Goal: Transaction & Acquisition: Obtain resource

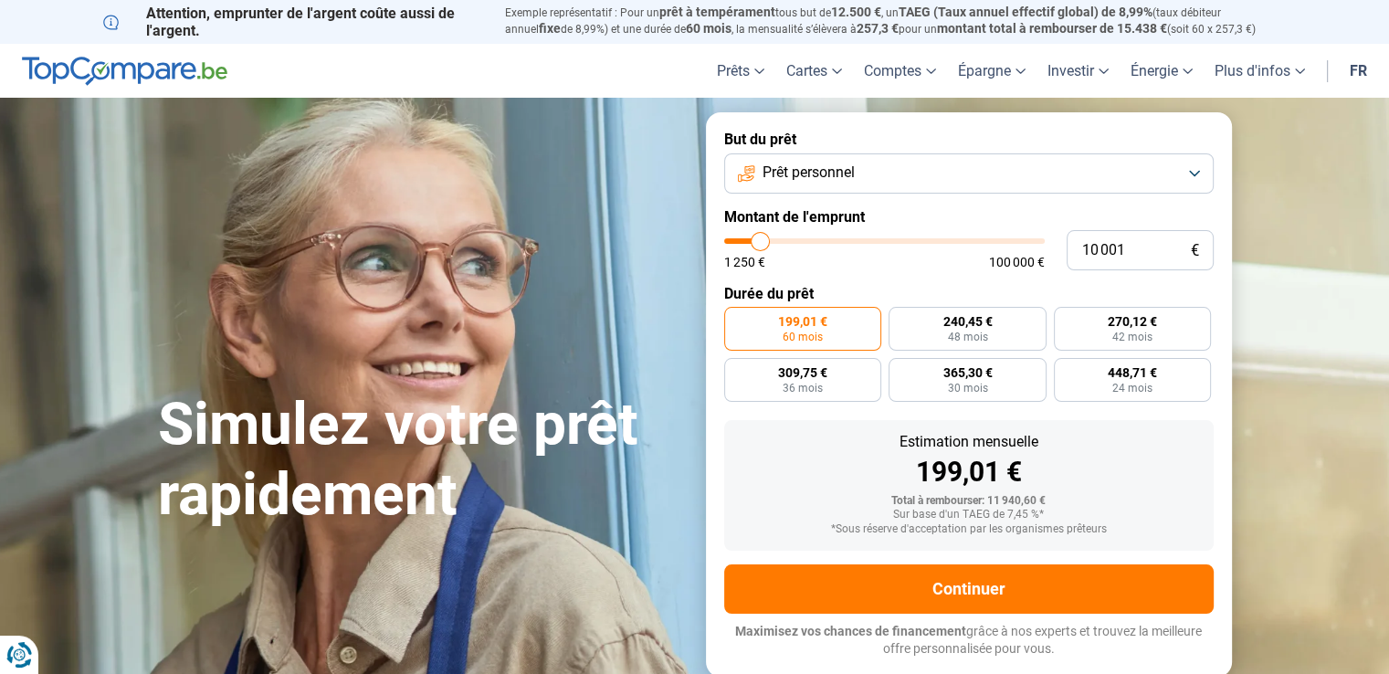
type input "9 750"
type input "9750"
type input "11 000"
type input "11000"
type input "12 500"
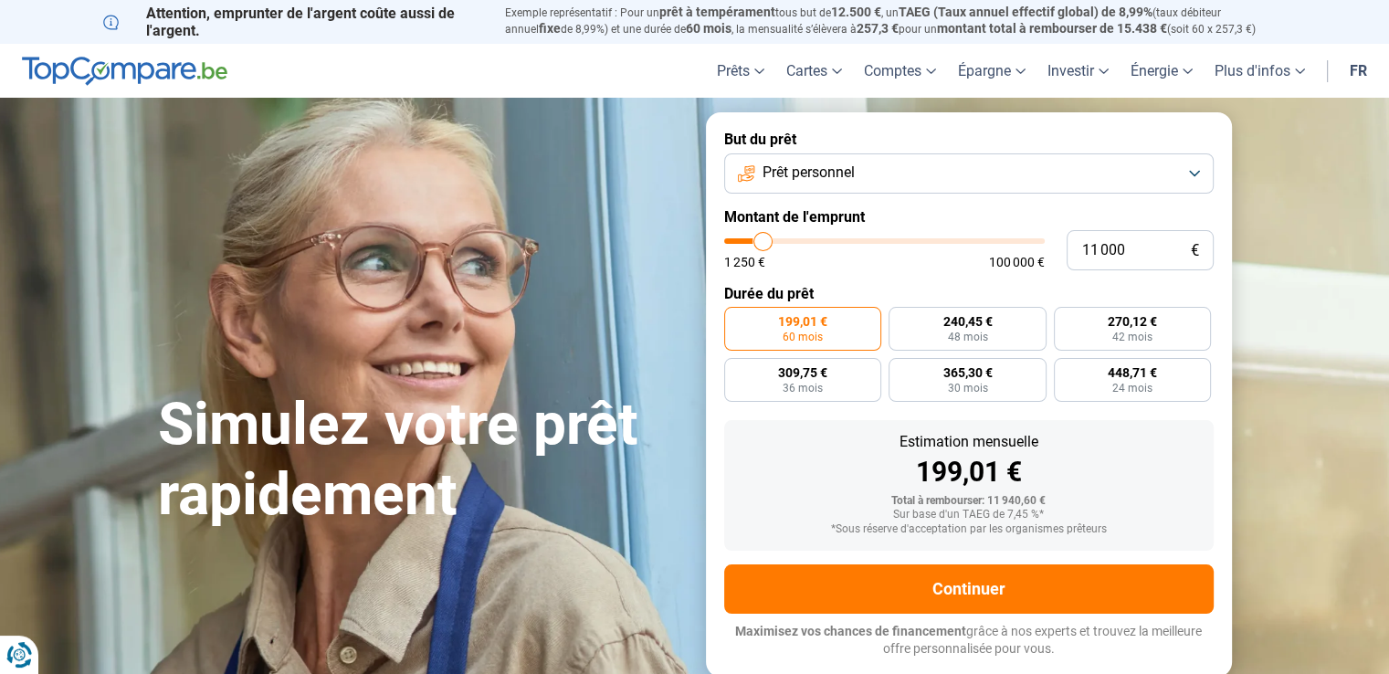
type input "12500"
type input "13 500"
type input "13500"
type input "14 500"
type input "14500"
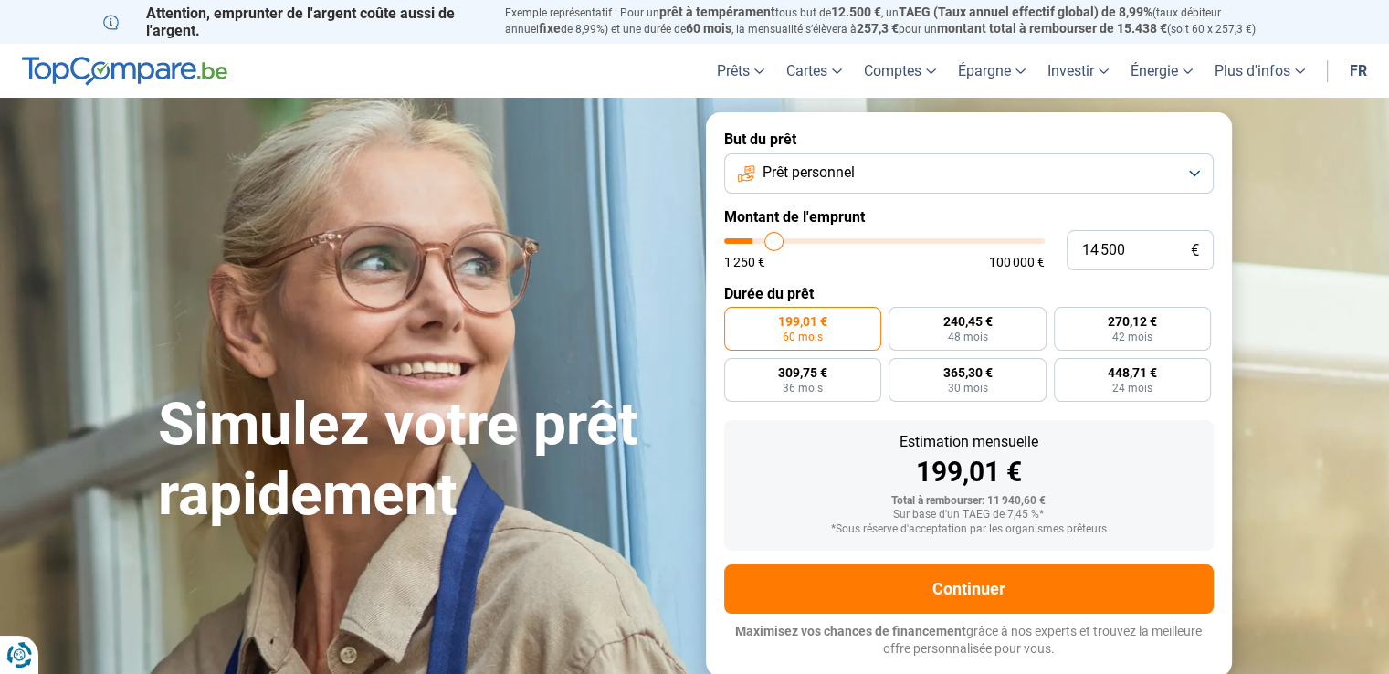
type input "15 000"
type input "15000"
type input "15 250"
type input "15250"
type input "15 500"
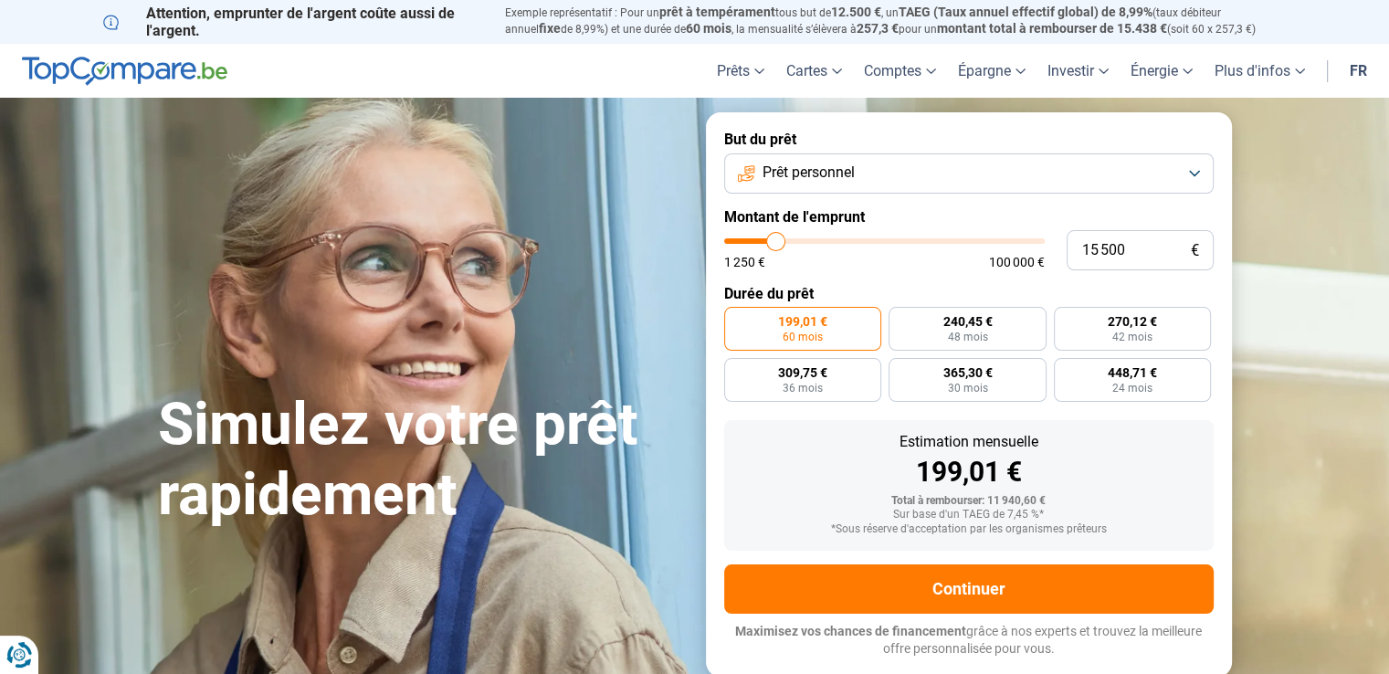
type input "15500"
type input "15 750"
type input "15750"
type input "16 000"
type input "16000"
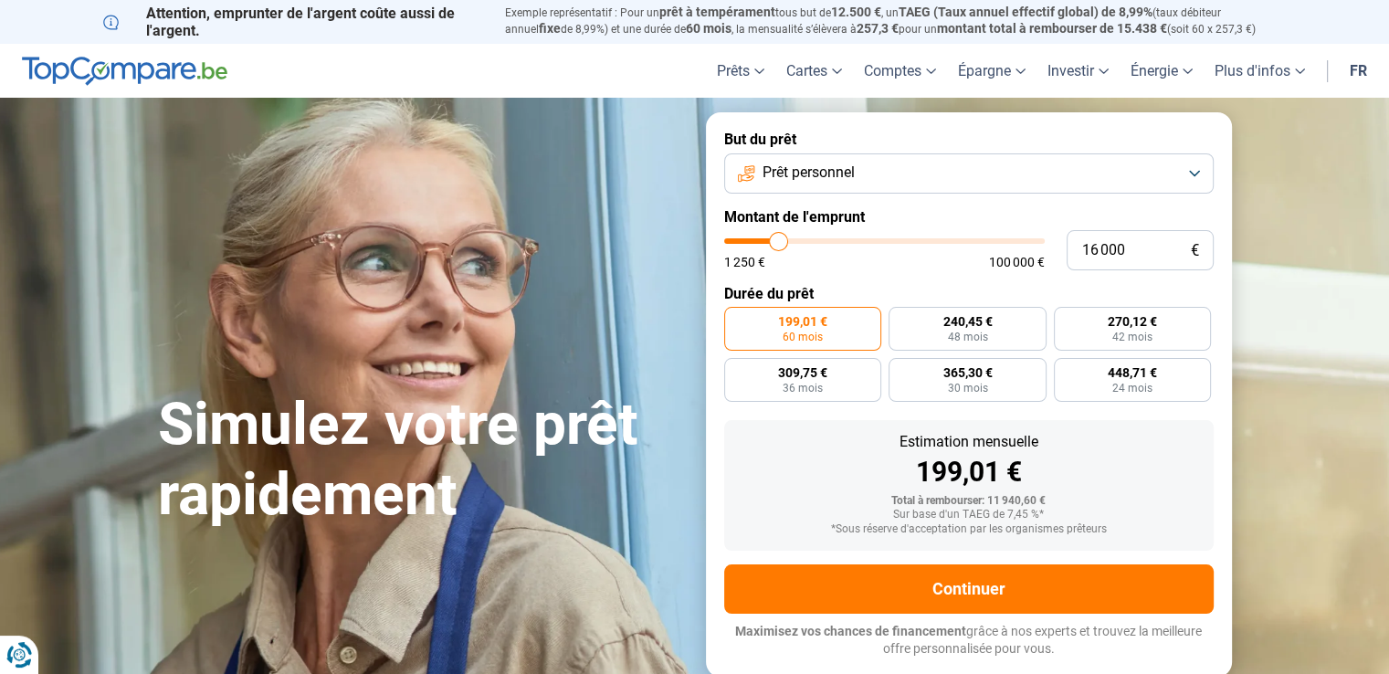
type input "15 750"
type input "15750"
type input "14 750"
type input "14750"
type input "13 750"
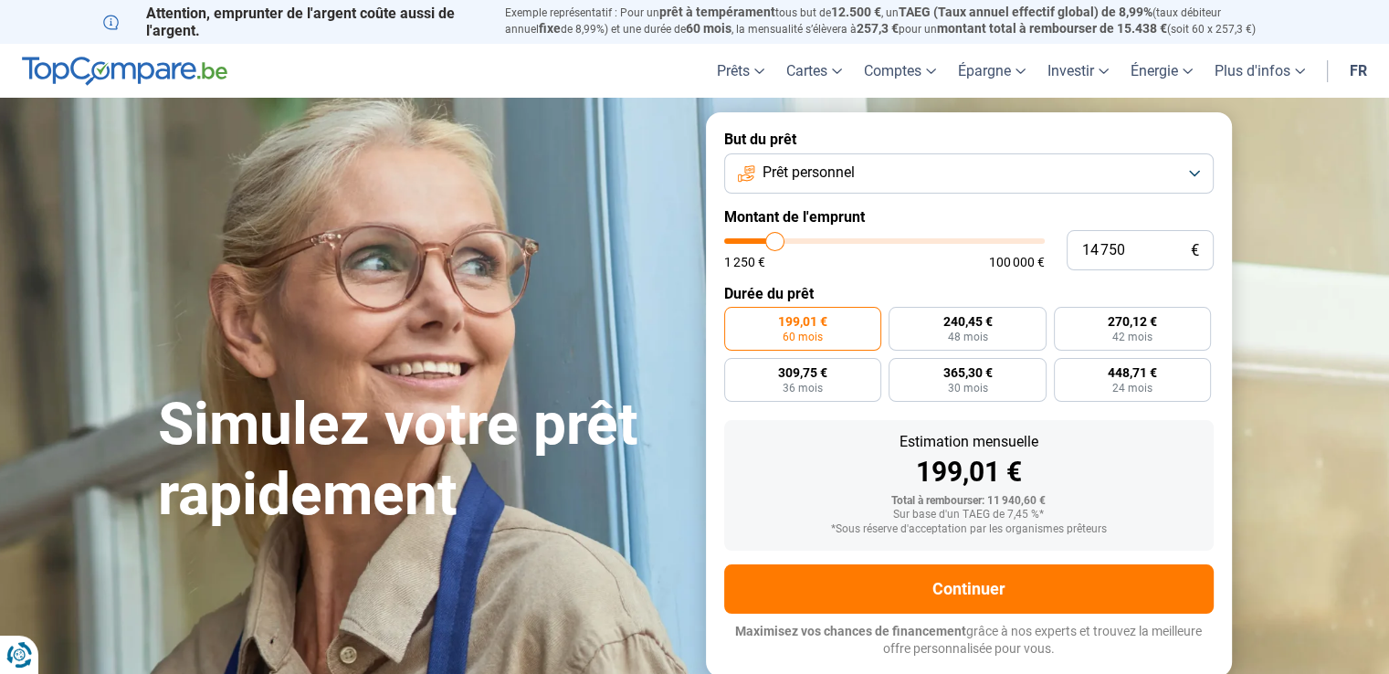
type input "13750"
type input "12 250"
type input "12250"
type input "11 500"
type input "11500"
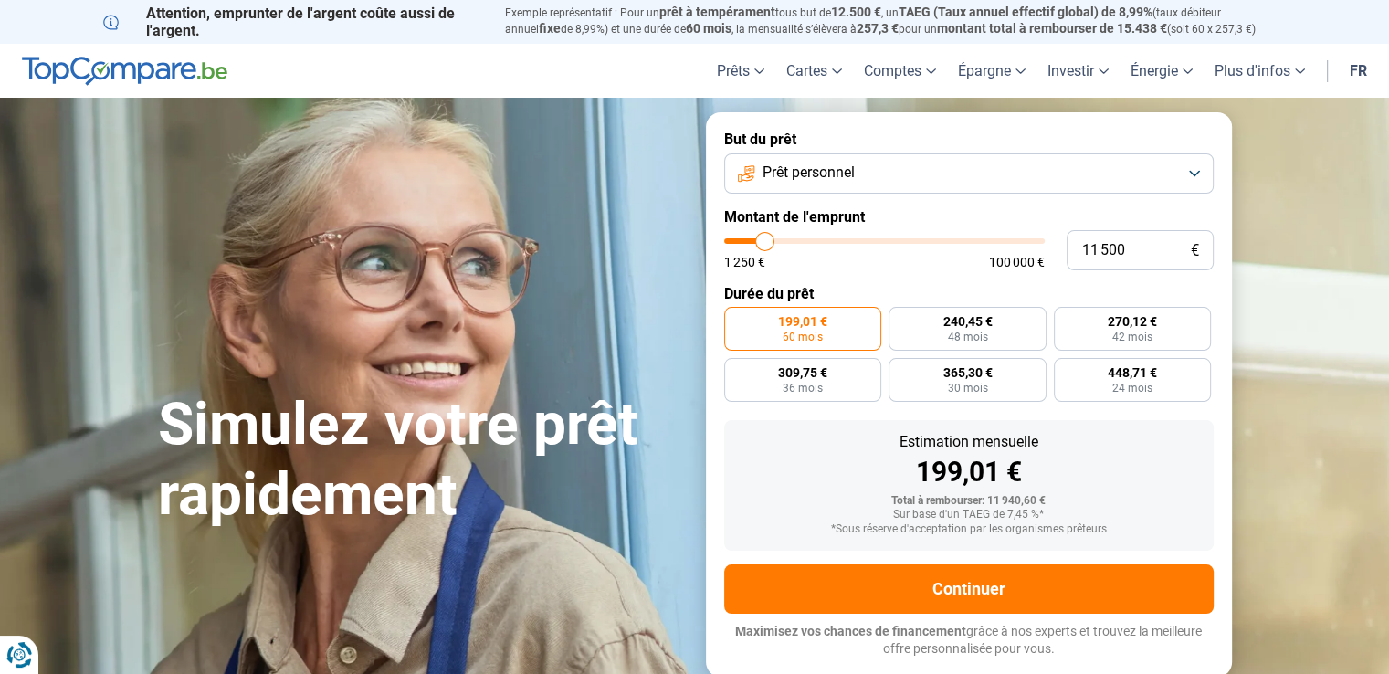
type input "10 250"
type input "10250"
type input "8 750"
type input "8750"
type input "8 000"
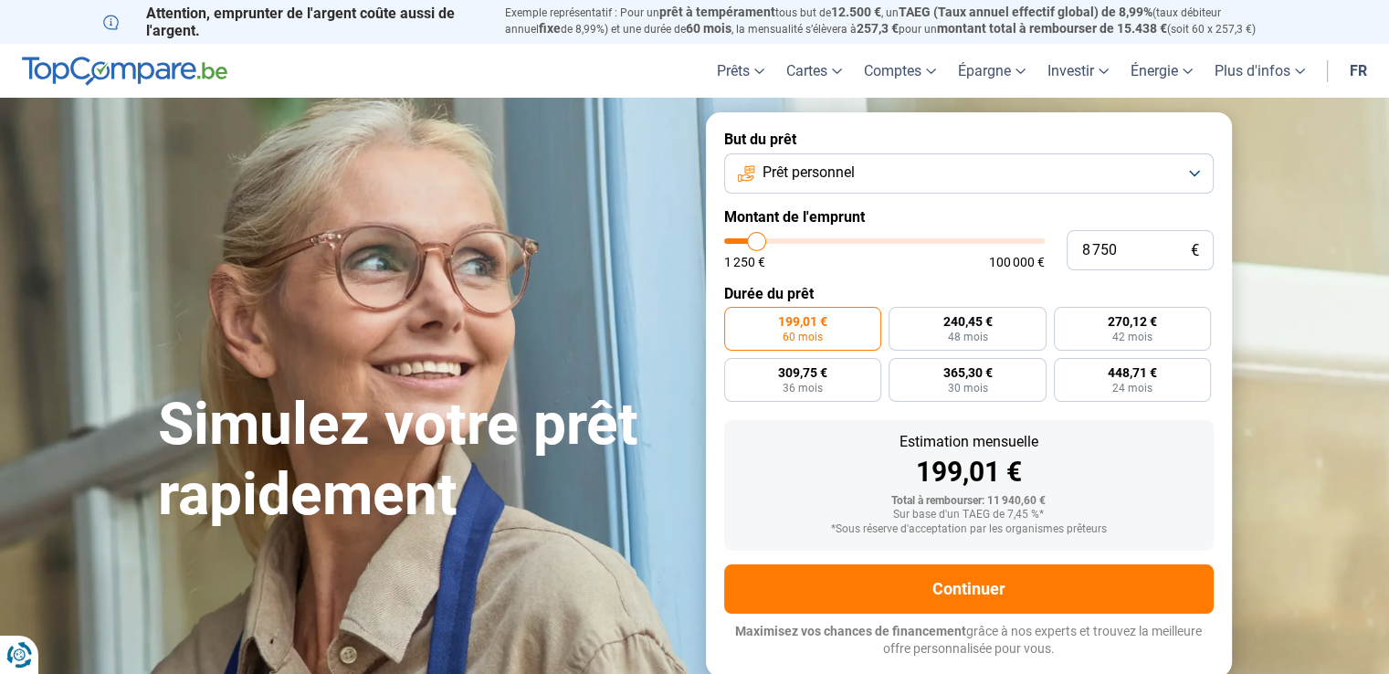
type input "8000"
type input "7 000"
type input "7000"
type input "6 500"
type input "6500"
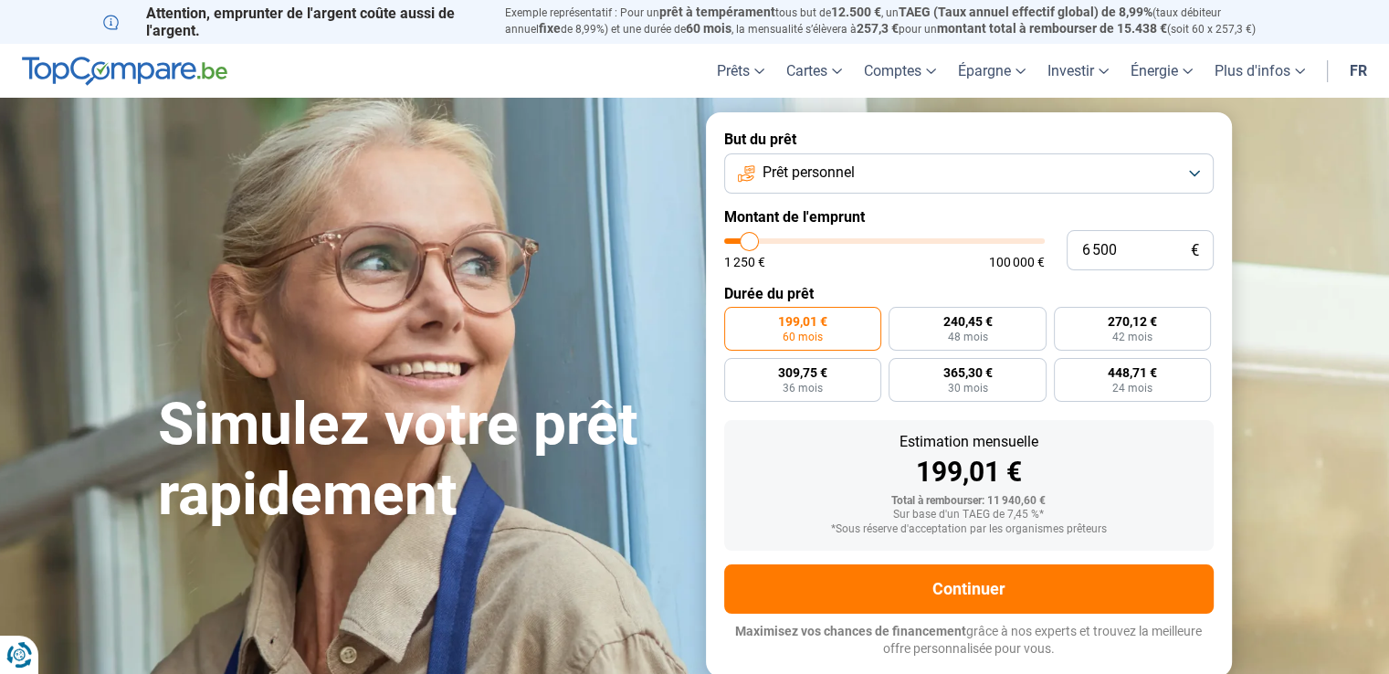
type input "5 500"
type input "5500"
type input "5 250"
type input "5250"
type input "4 500"
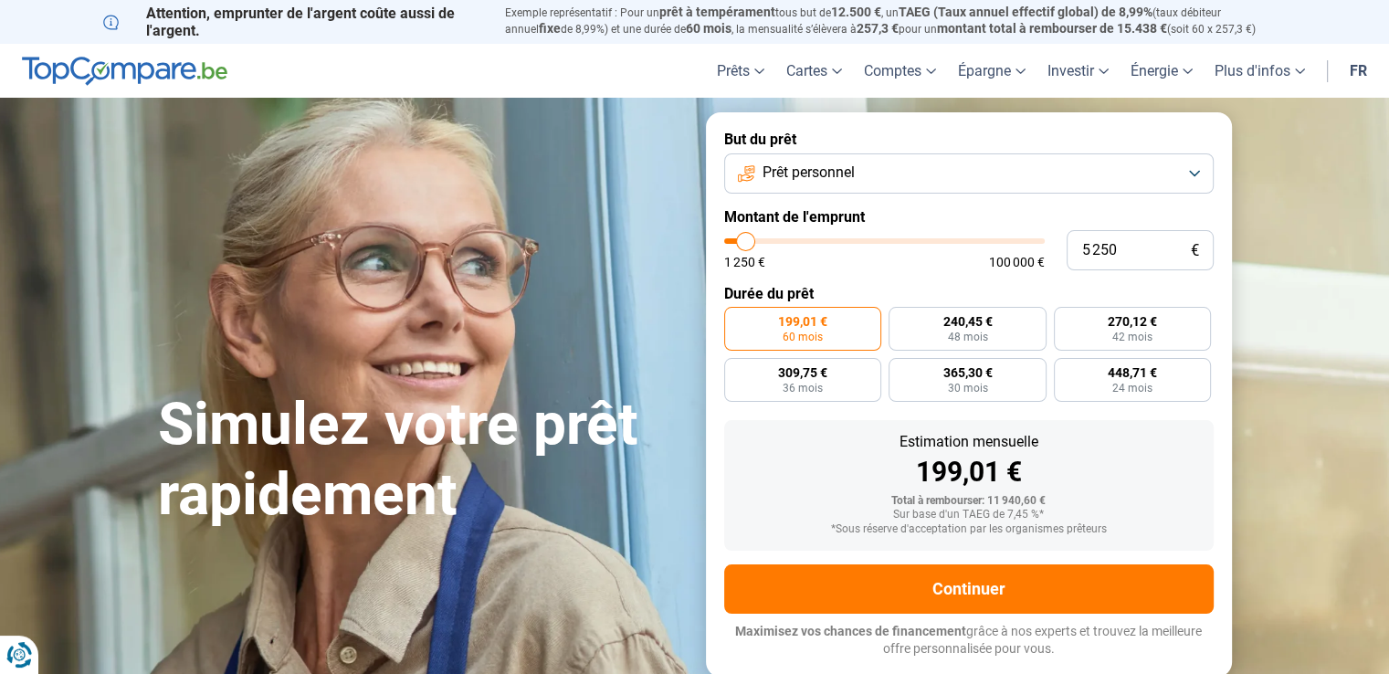
type input "4500"
type input "3 500"
type input "3500"
type input "3 250"
type input "3250"
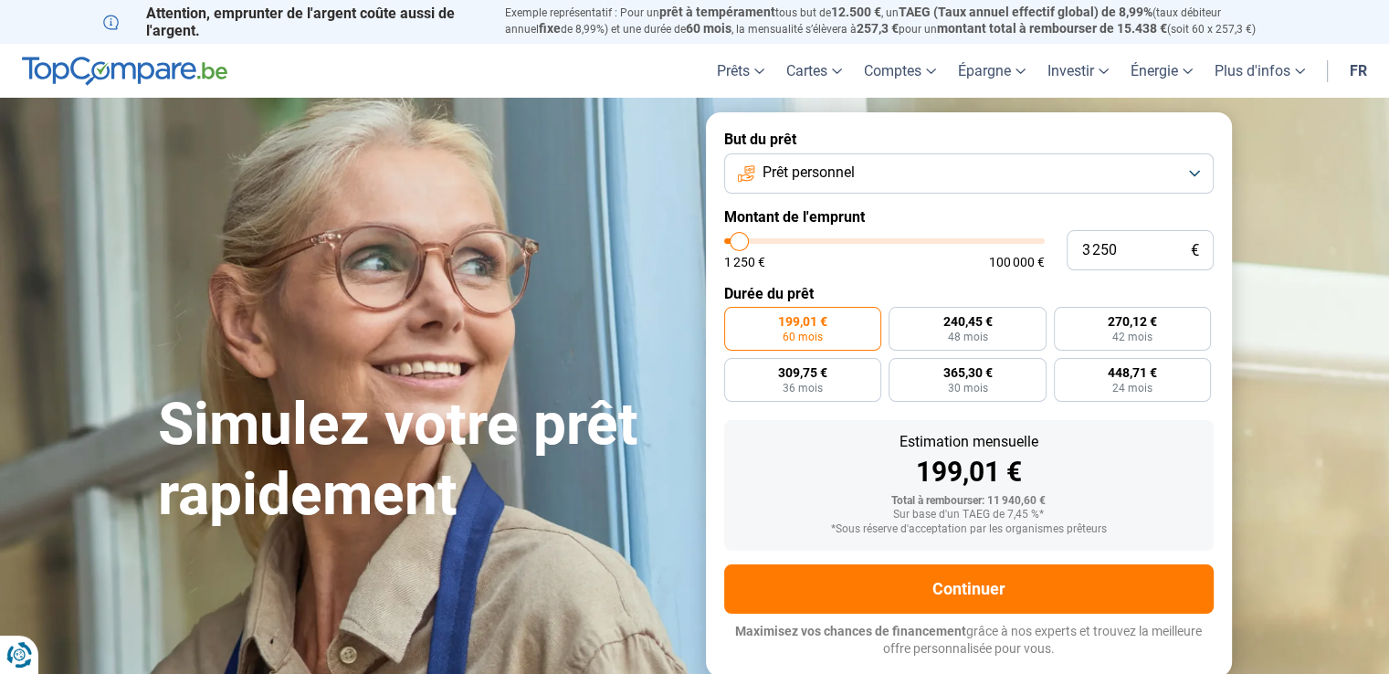
type input "3 000"
type input "3000"
type input "2 750"
type input "2750"
type input "2 250"
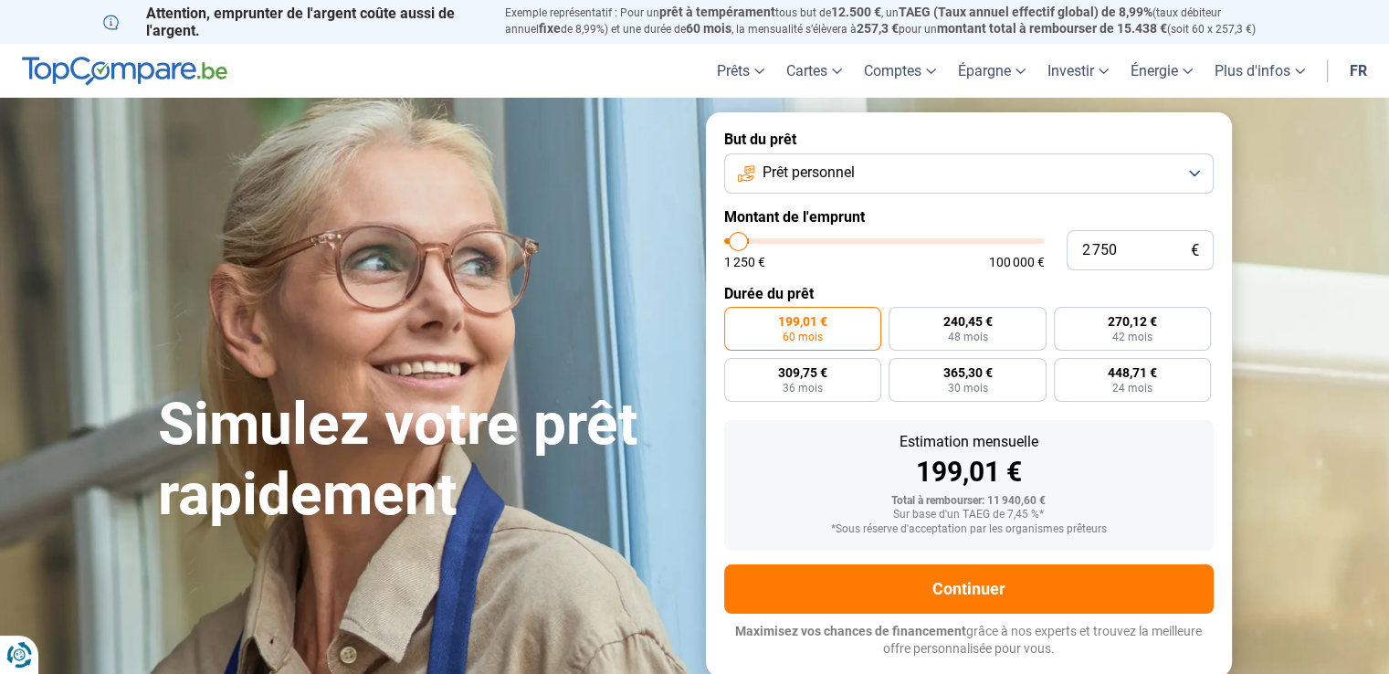
type input "2250"
type input "2 000"
type input "2000"
type input "1 500"
type input "1500"
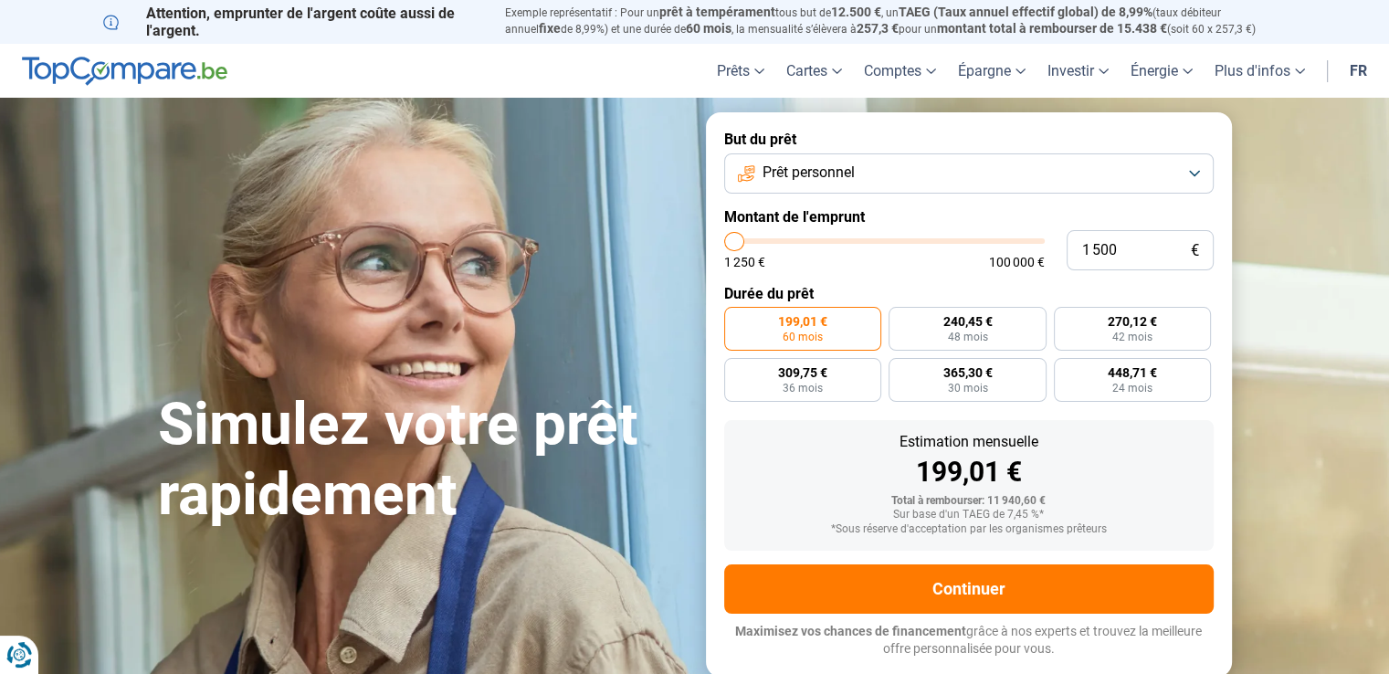
type input "1 250"
type input "1250"
type input "1 500"
type input "1500"
type input "1 750"
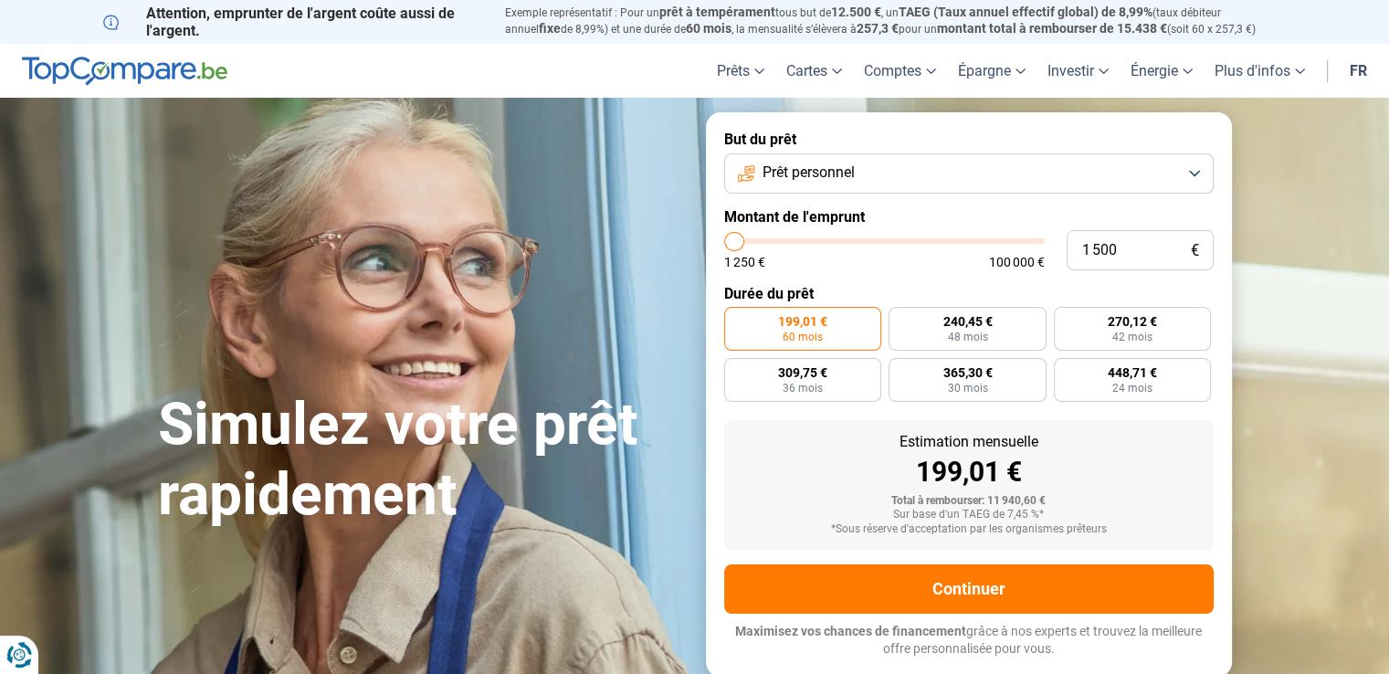
type input "1750"
type input "2 000"
type input "2000"
type input "2 500"
drag, startPoint x: 755, startPoint y: 238, endPoint x: 738, endPoint y: 245, distance: 18.5
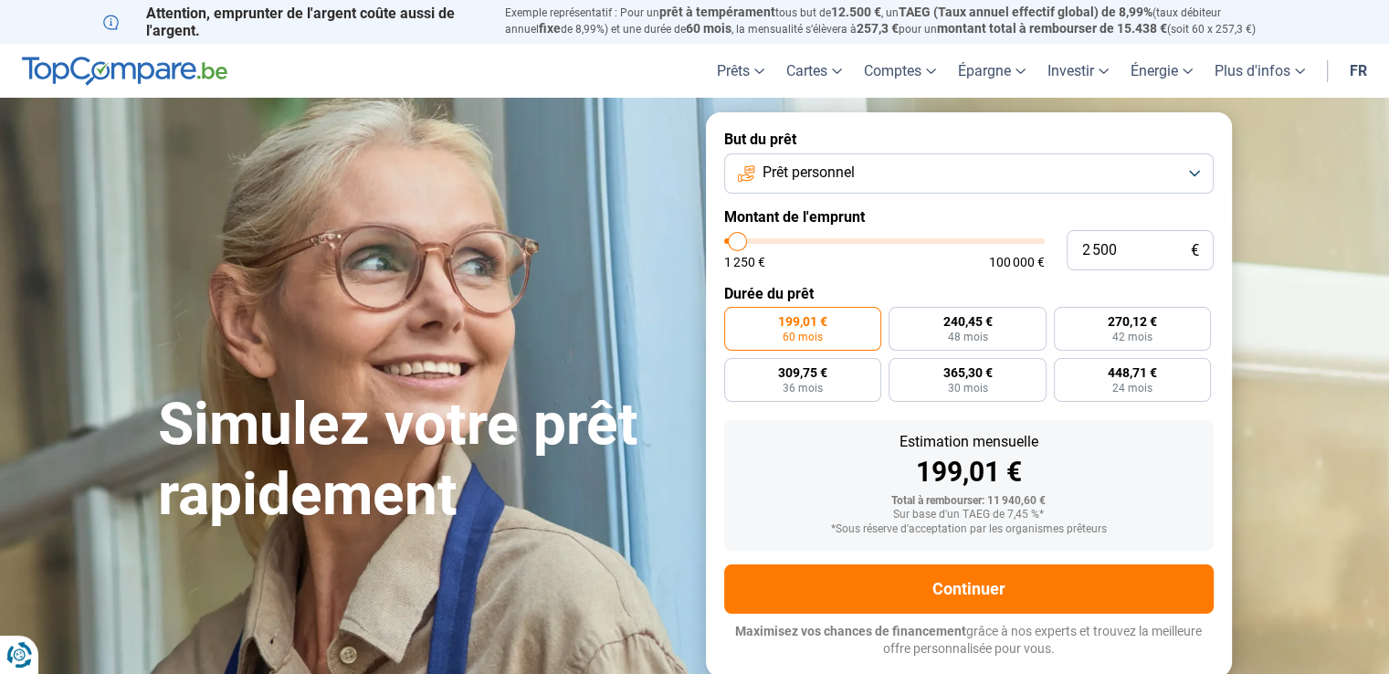
type input "2500"
click at [738, 244] on input "range" at bounding box center [884, 240] width 321 height 5
radio input "true"
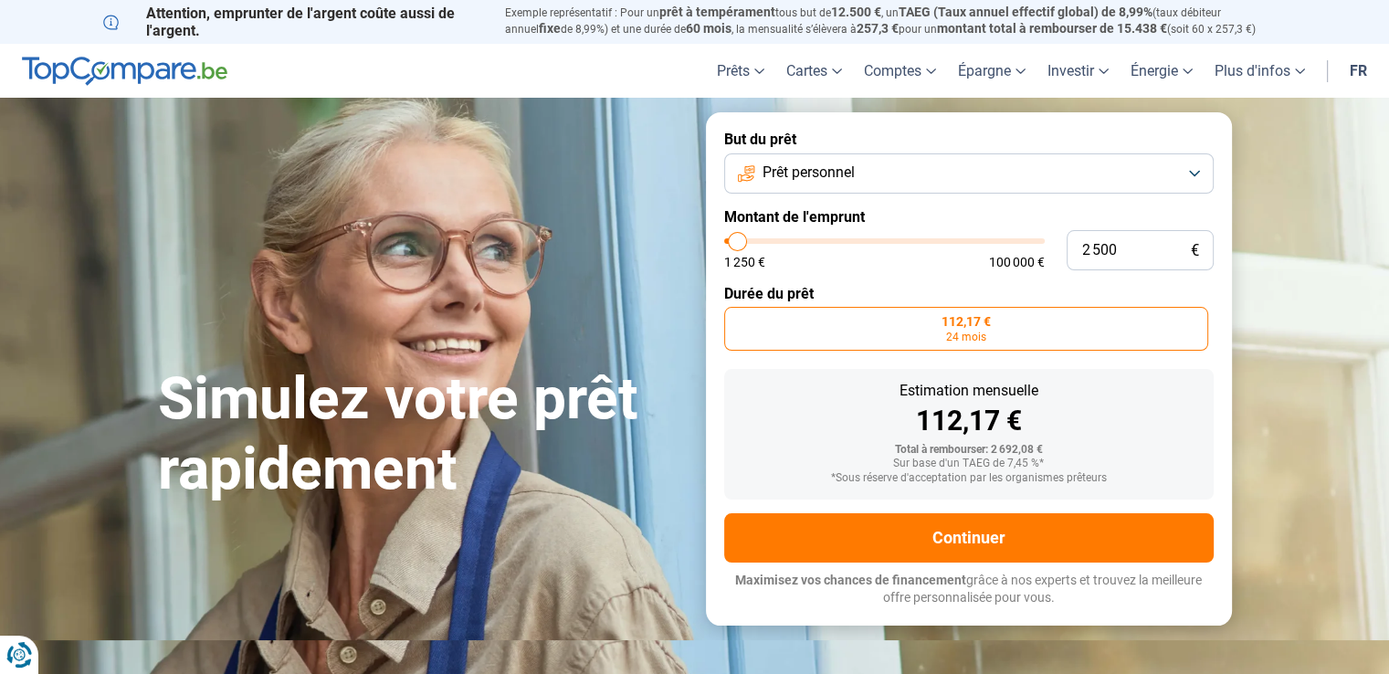
type input "4 750"
type input "4750"
type input "5 000"
type input "5000"
type input "5 250"
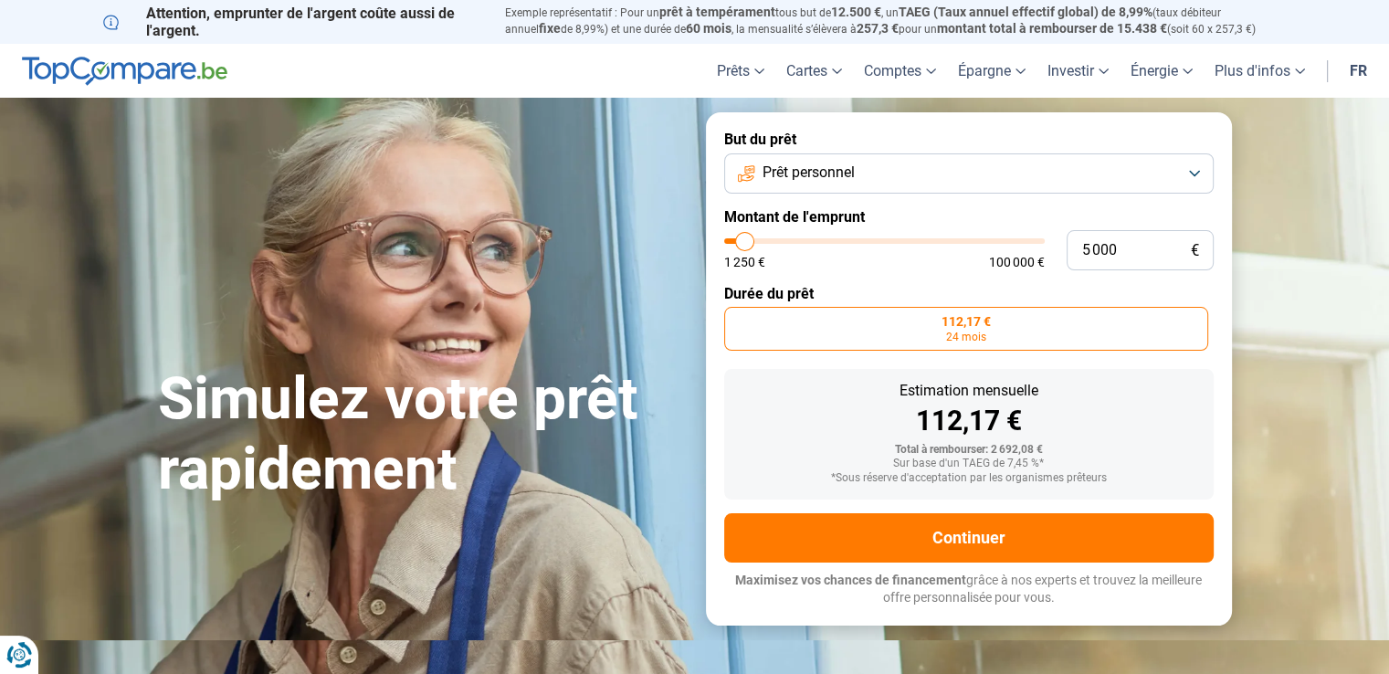
type input "5250"
type input "5 500"
type input "5500"
type input "5 750"
type input "5750"
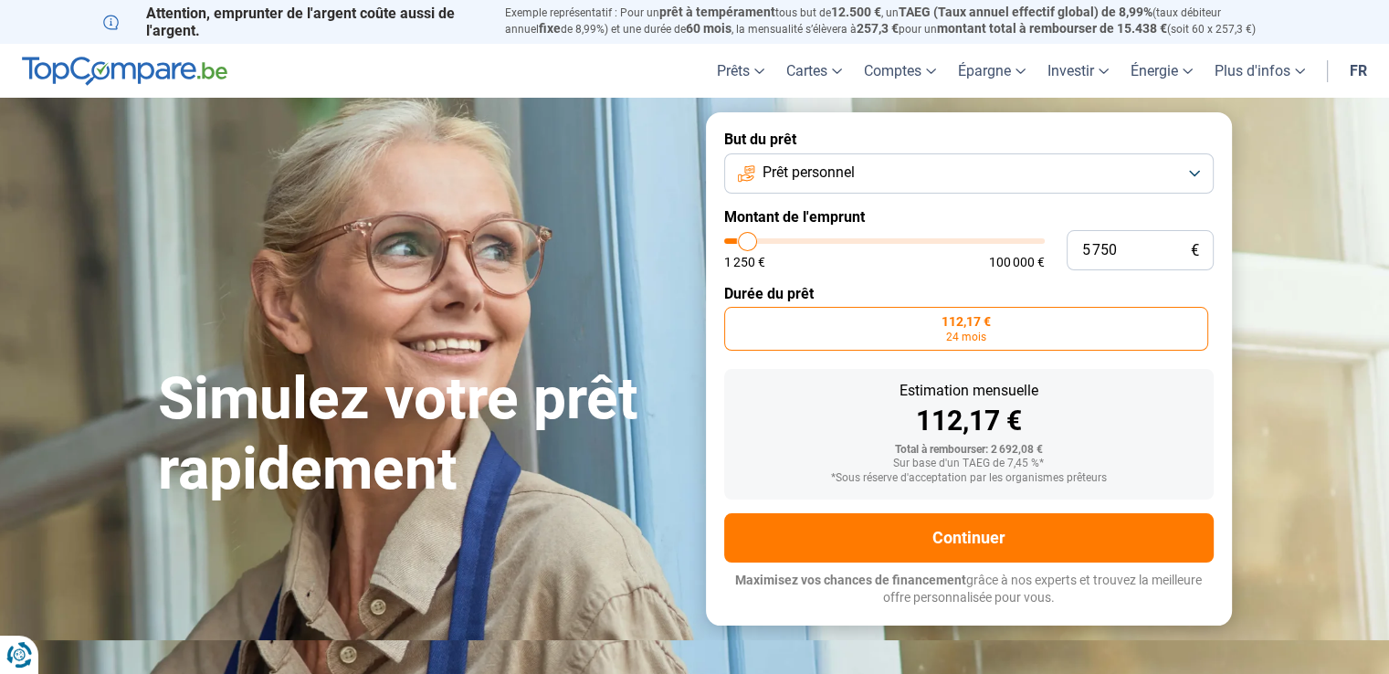
type input "6 000"
type input "6000"
type input "5 750"
type input "5750"
type input "5 500"
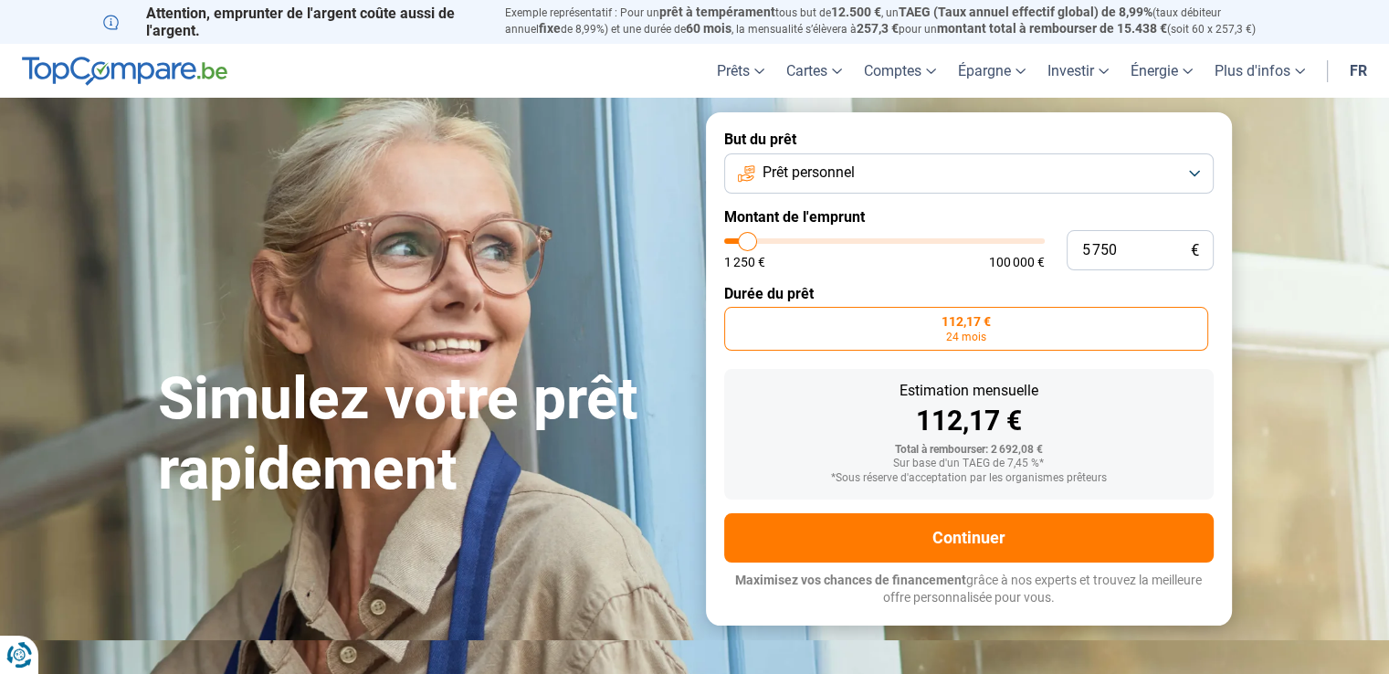
type input "5500"
type input "5 250"
type input "5250"
type input "4 500"
type input "4500"
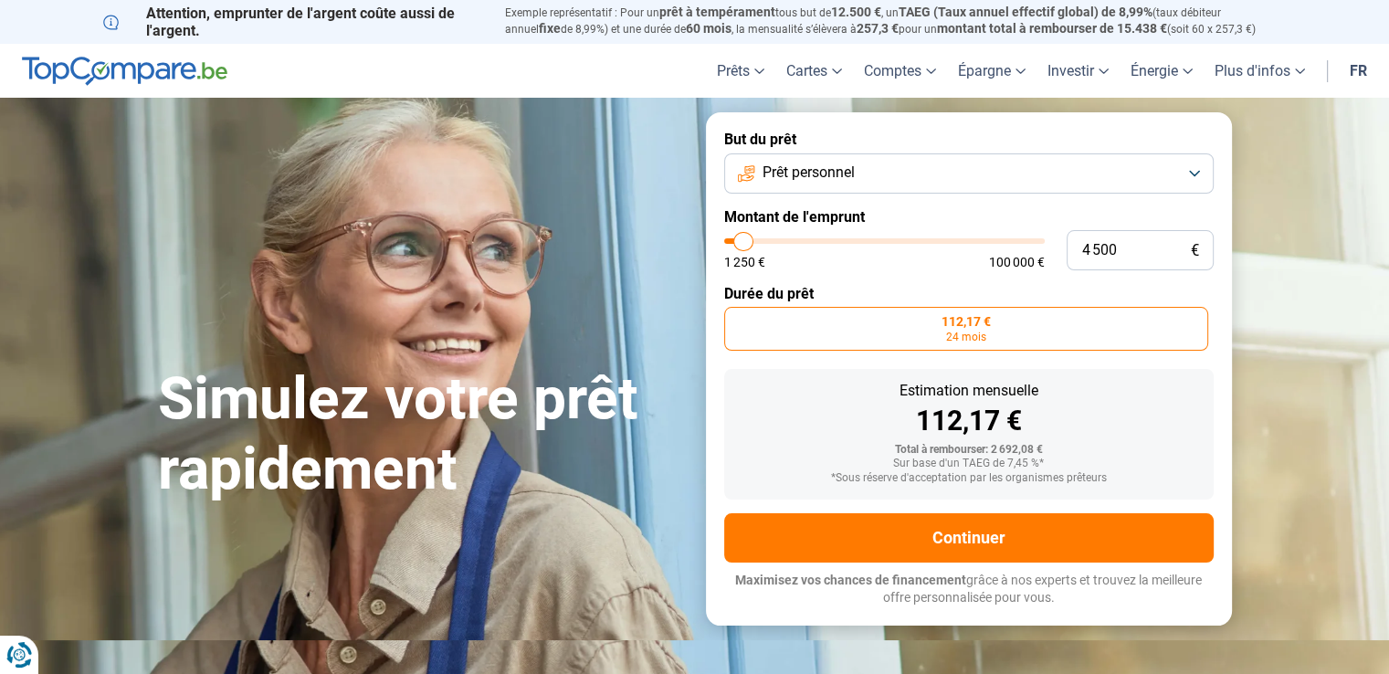
type input "4 250"
type input "4250"
type input "4 500"
type input "4500"
type input "4 750"
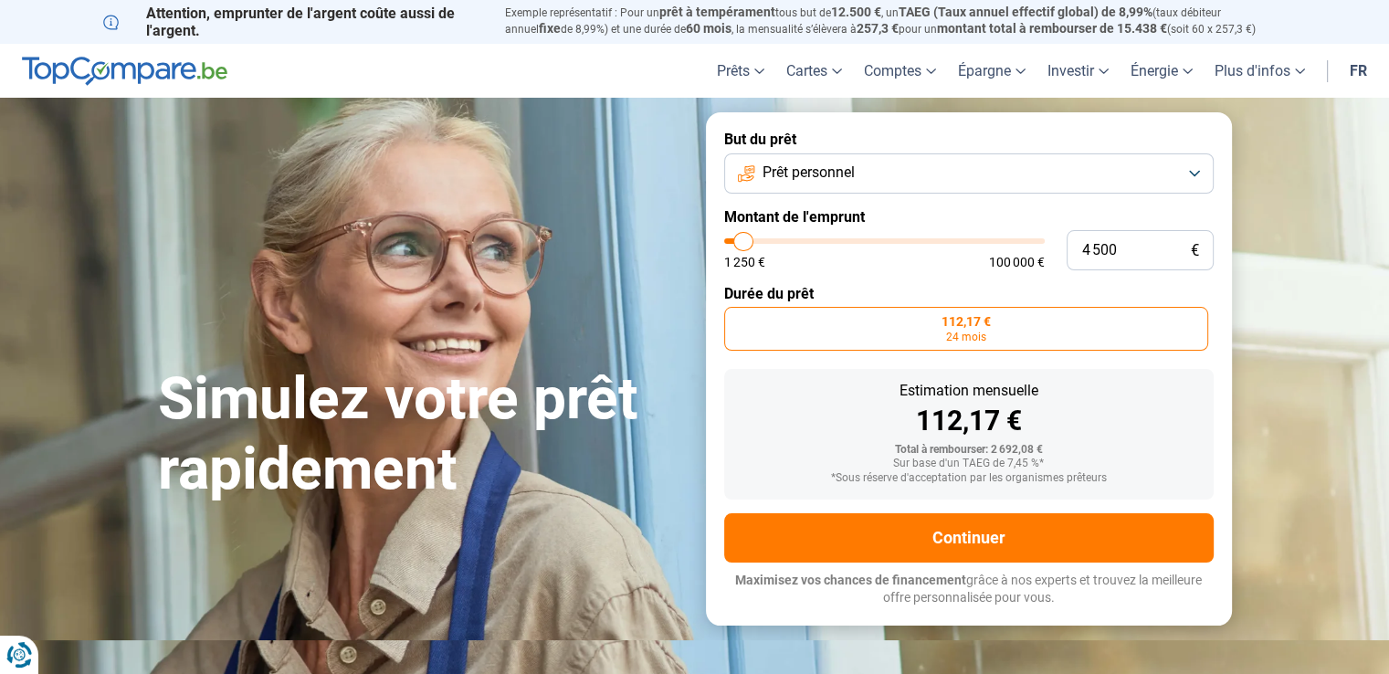
type input "4750"
type input "5 250"
type input "5250"
type input "5 750"
type input "5750"
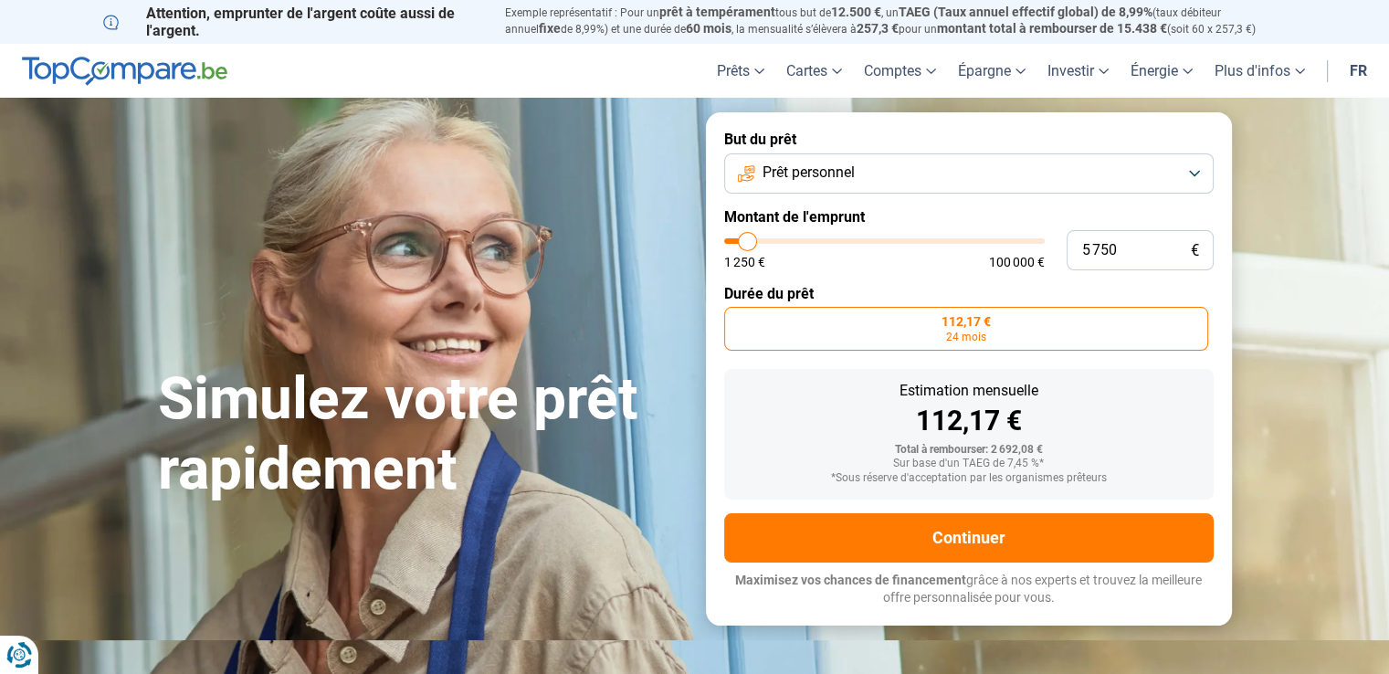
type input "6 000"
type input "6000"
type input "5 250"
type input "5250"
type input "5 000"
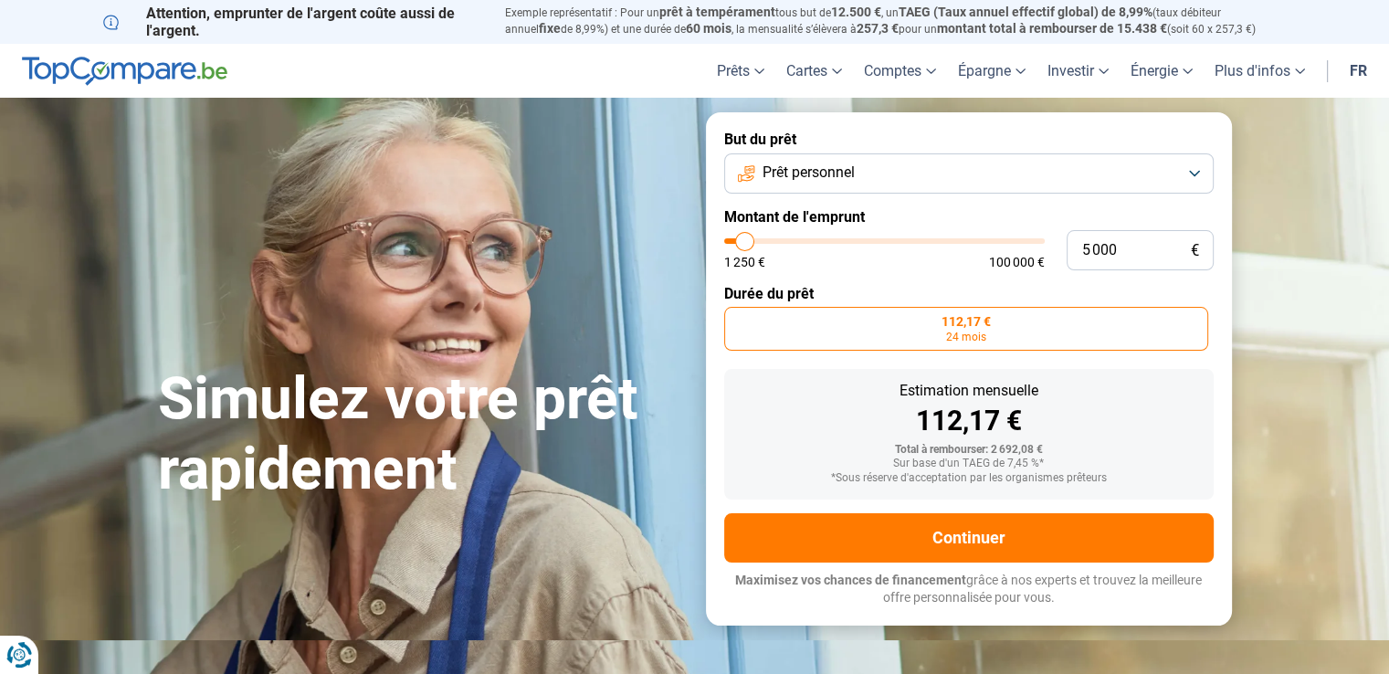
type input "5000"
click at [745, 244] on input "range" at bounding box center [884, 240] width 321 height 5
radio input "false"
click at [989, 336] on label "182,63 € 30 mois" at bounding box center [968, 329] width 158 height 44
click at [900, 319] on input "182,63 € 30 mois" at bounding box center [895, 313] width 12 height 12
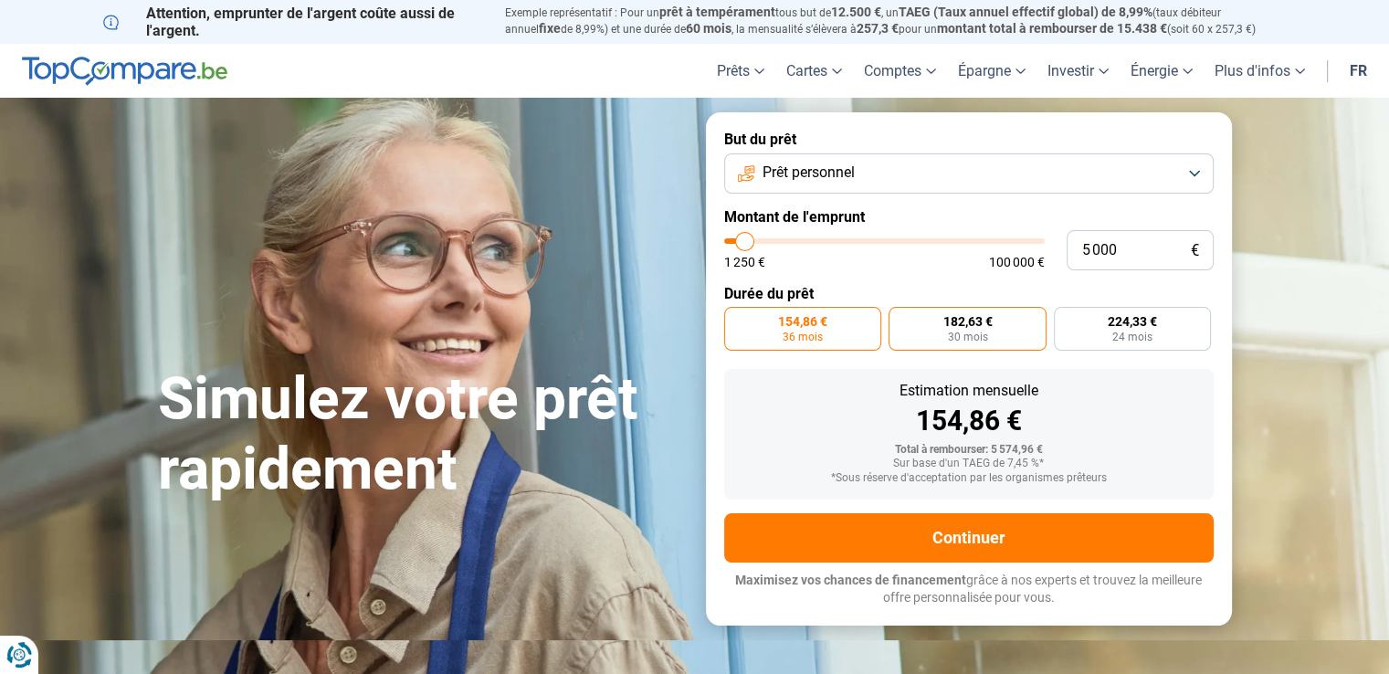
radio input "true"
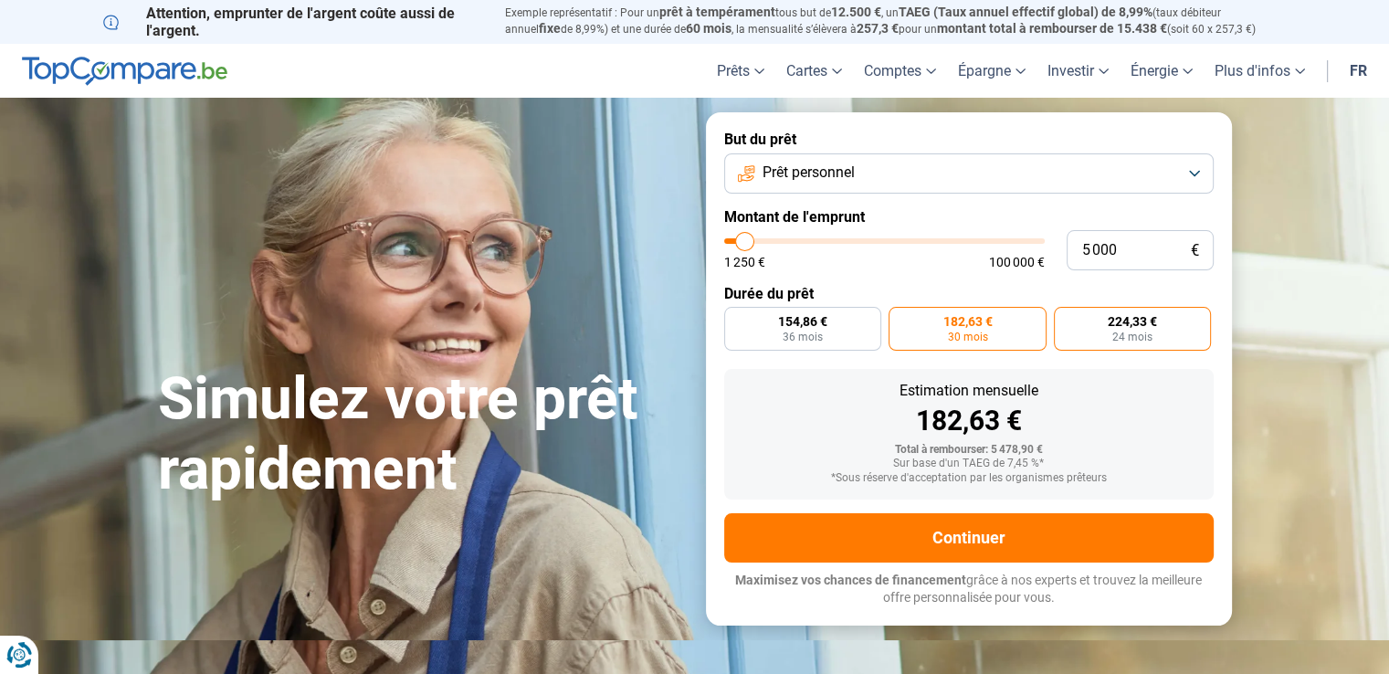
click at [1136, 341] on span "24 mois" at bounding box center [1132, 337] width 40 height 11
click at [1066, 319] on input "224,33 € 24 mois" at bounding box center [1060, 313] width 12 height 12
radio input "true"
click at [1022, 341] on label "182,63 € 30 mois" at bounding box center [968, 329] width 158 height 44
click at [900, 319] on input "182,63 € 30 mois" at bounding box center [895, 313] width 12 height 12
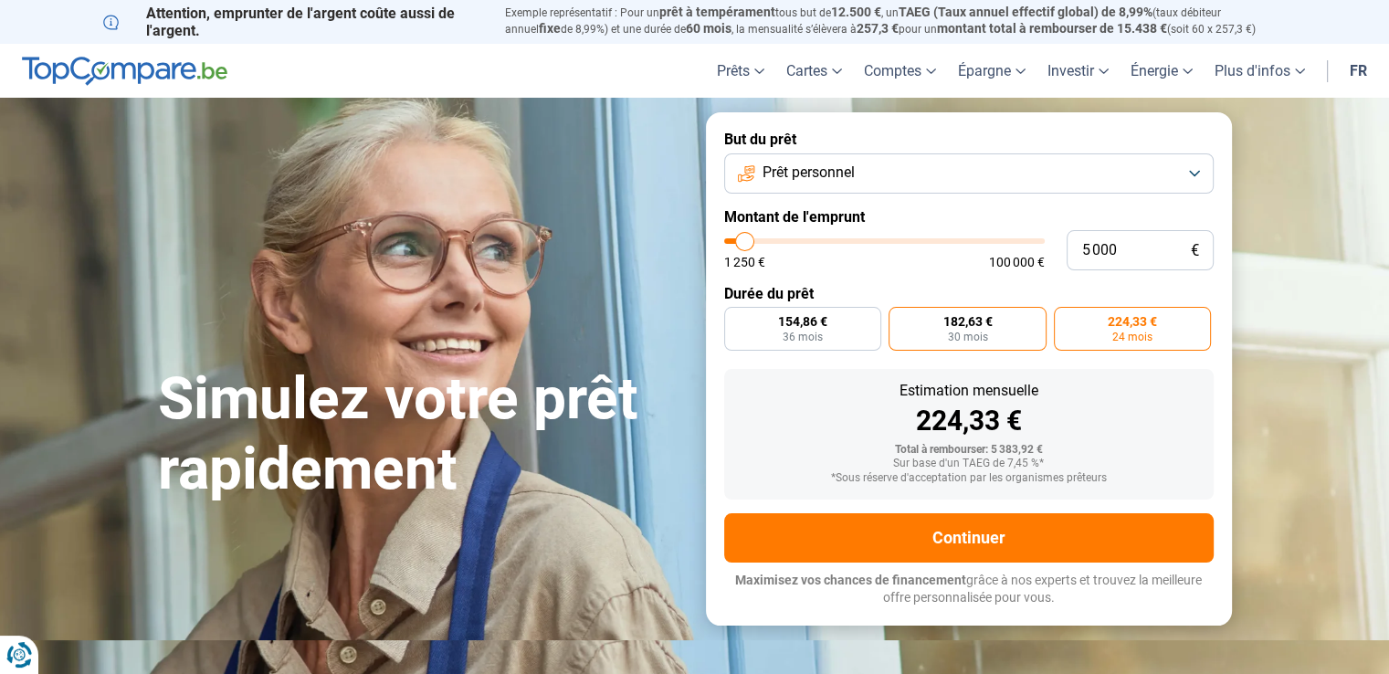
radio input "true"
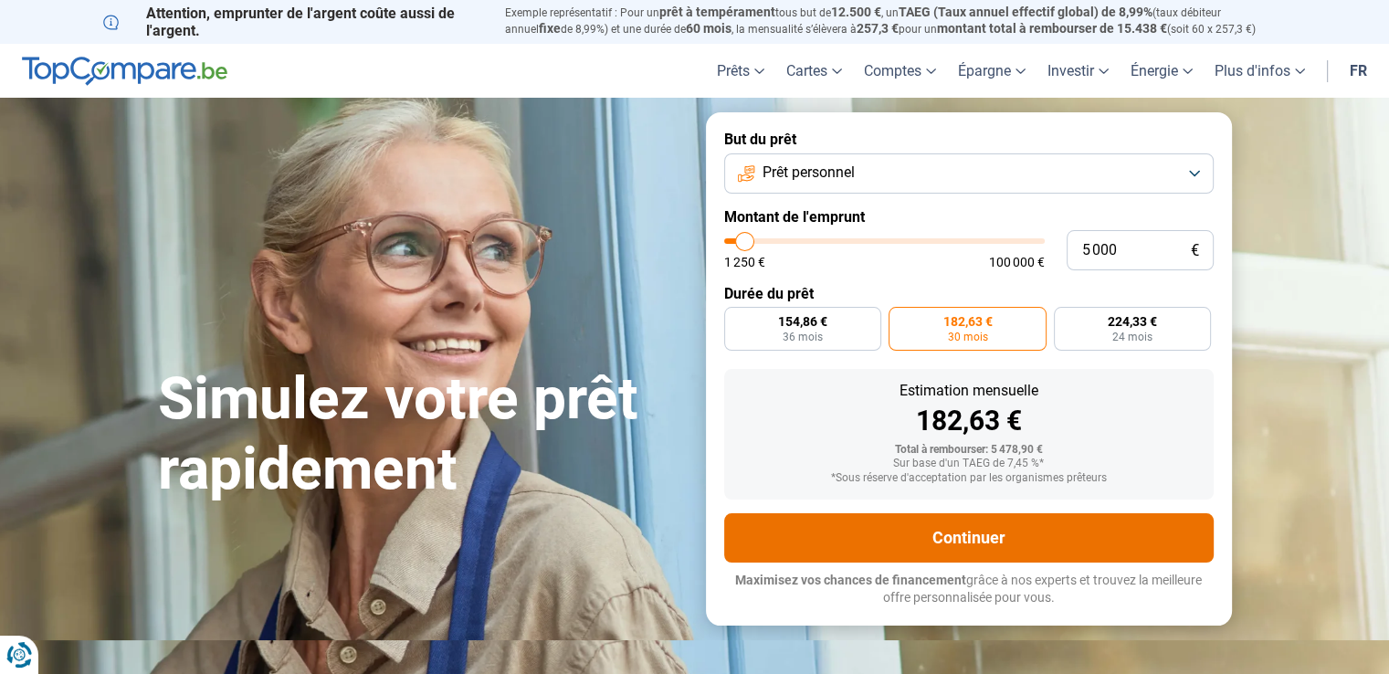
click at [994, 527] on button "Continuer" at bounding box center [968, 537] width 489 height 49
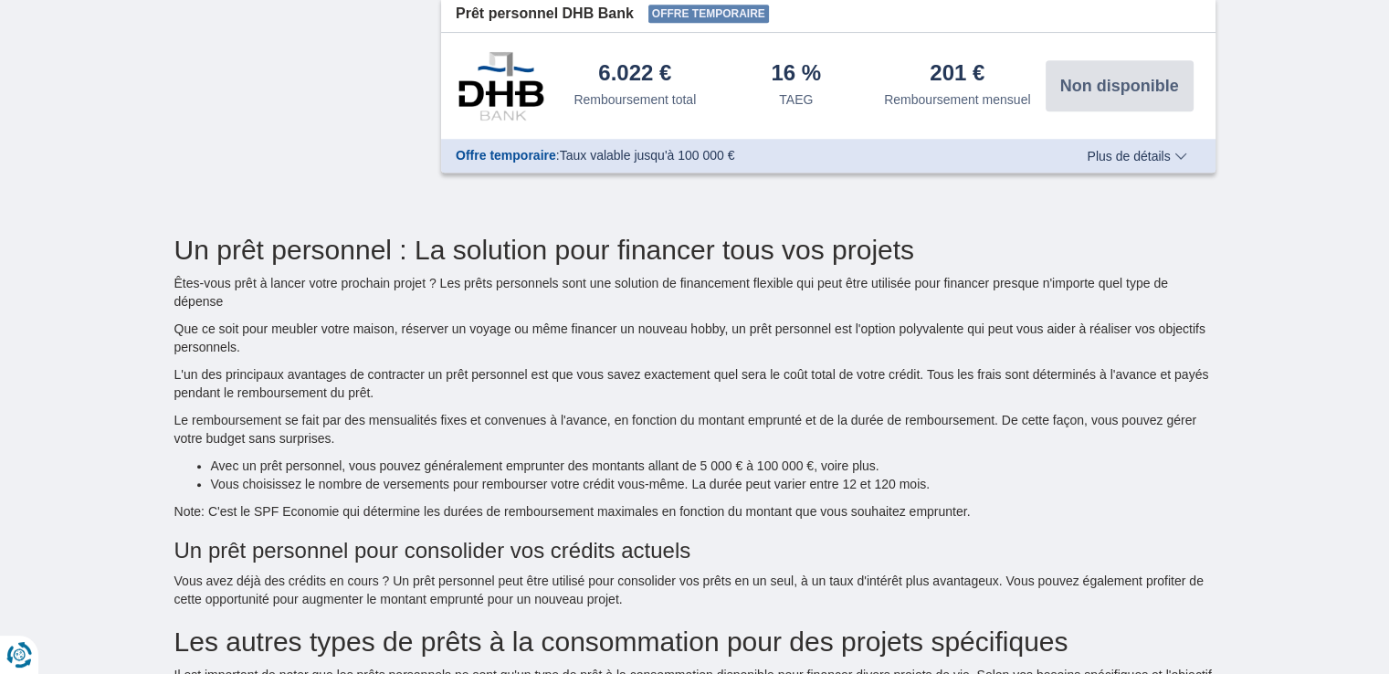
scroll to position [1370, 0]
